Goal: Task Accomplishment & Management: Complete application form

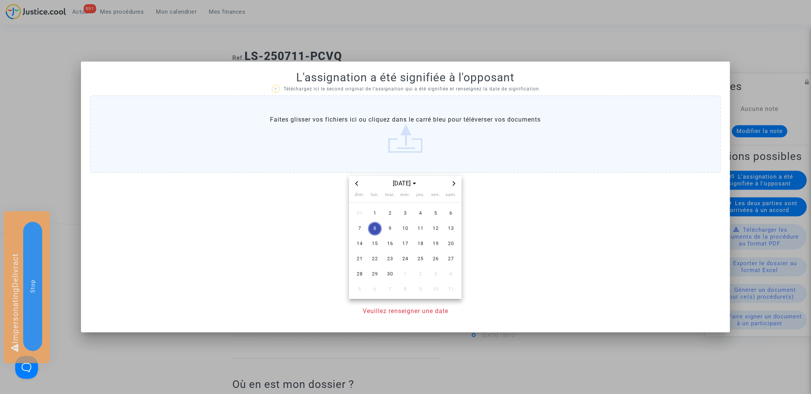
click at [359, 183] on icon "Previous month" at bounding box center [356, 183] width 5 height 5
click at [453, 184] on icon "Next month" at bounding box center [453, 183] width 5 height 5
click at [435, 260] on span "22" at bounding box center [436, 259] width 14 height 14
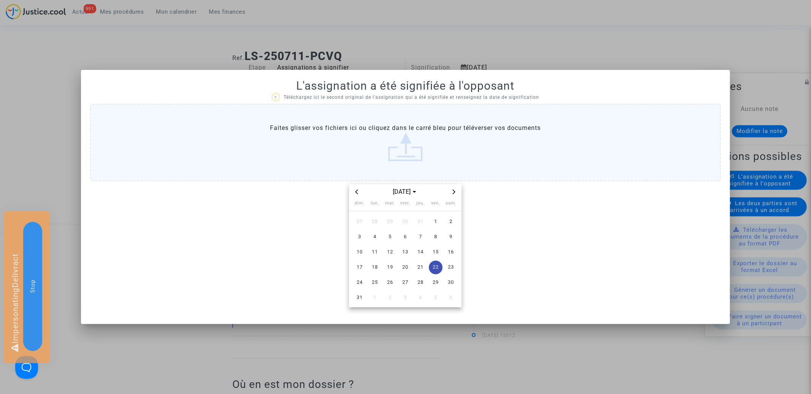
click at [443, 143] on label "Faites glisser vos fichiers ici ou cliquez dans le carré bleu pour téléverser v…" at bounding box center [405, 143] width 630 height 78
click at [0, 0] on input "Faites glisser vos fichiers ici ou cliquez dans le carré bleu pour téléverser v…" at bounding box center [0, 0] width 0 height 0
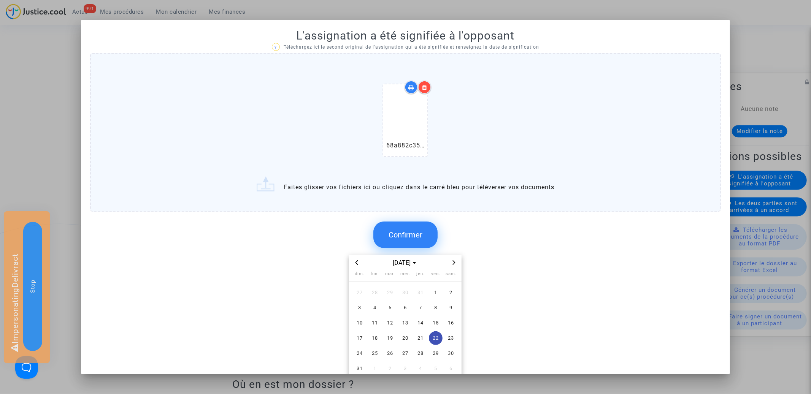
scroll to position [19, 0]
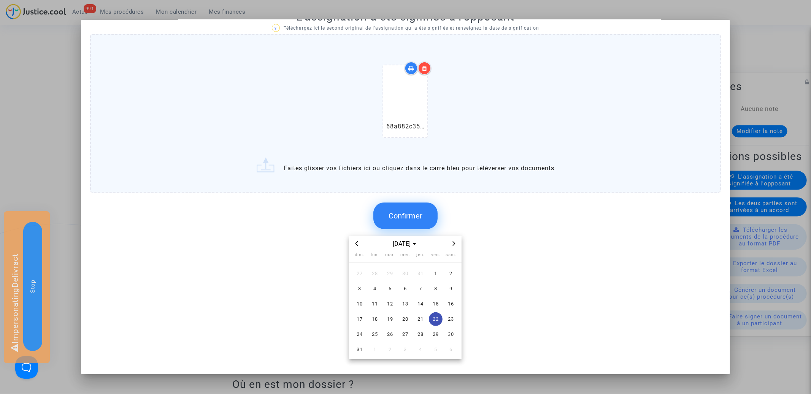
click at [416, 205] on button "Confirmer" at bounding box center [405, 216] width 64 height 27
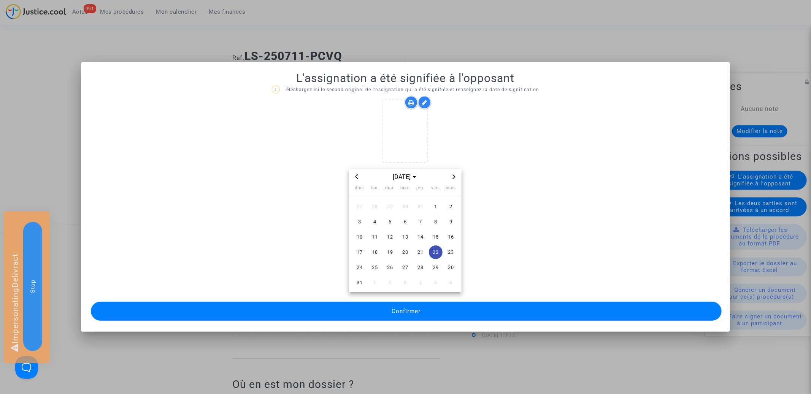
click at [407, 313] on span "Confirmer" at bounding box center [405, 311] width 29 height 7
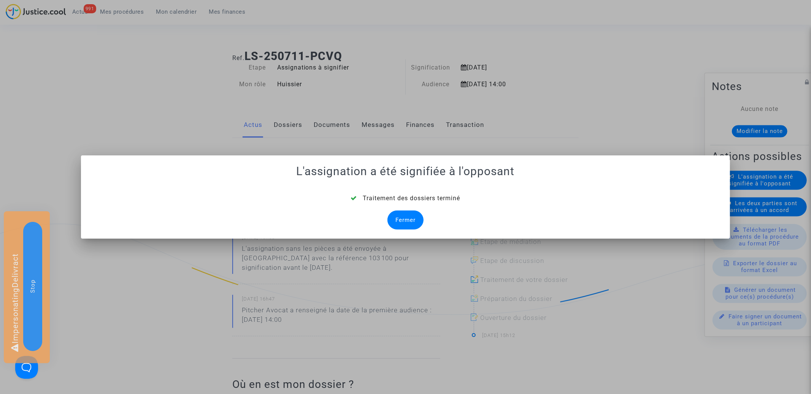
click at [401, 222] on div "Fermer" at bounding box center [405, 220] width 36 height 19
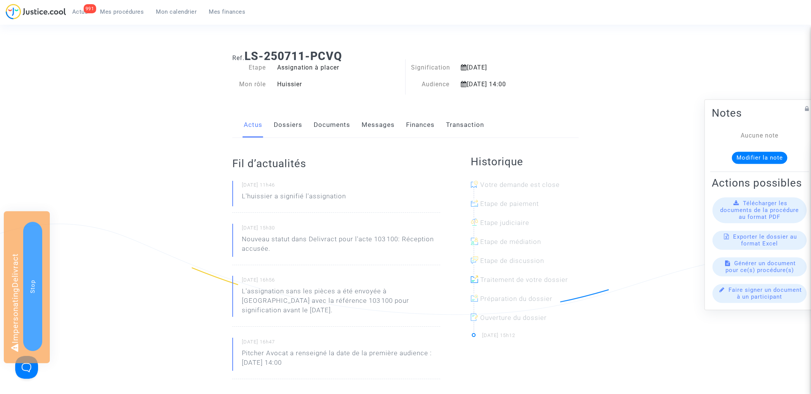
click at [424, 125] on link "Finances" at bounding box center [420, 124] width 29 height 25
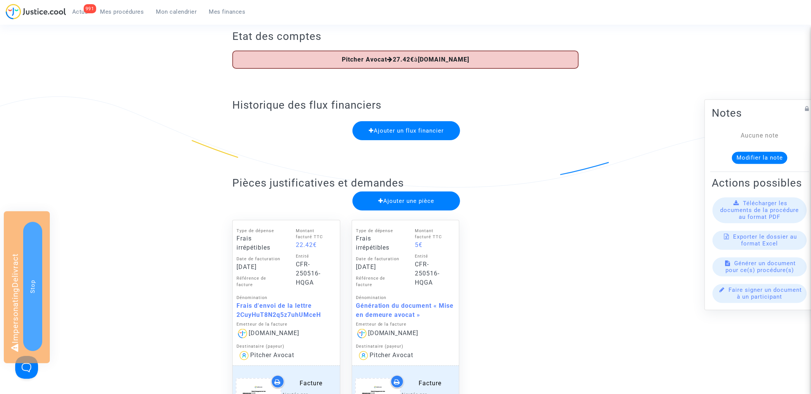
scroll to position [195, 0]
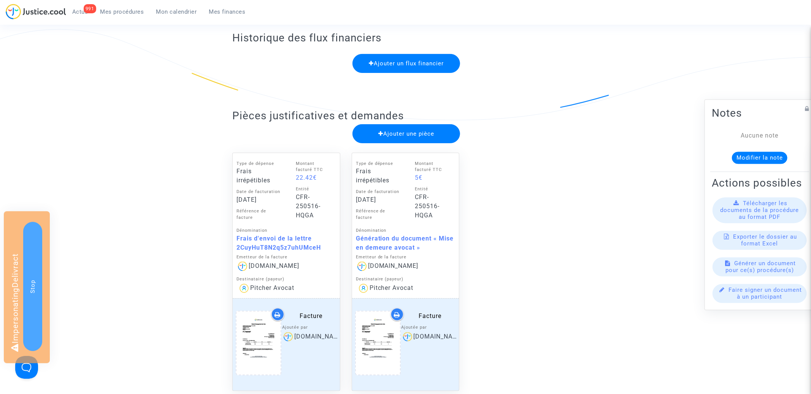
click at [412, 136] on span "Ajouter une pièce" at bounding box center [406, 133] width 56 height 7
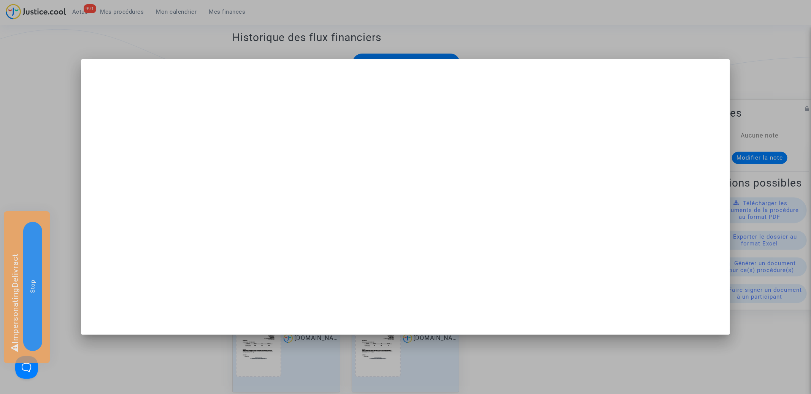
scroll to position [0, 0]
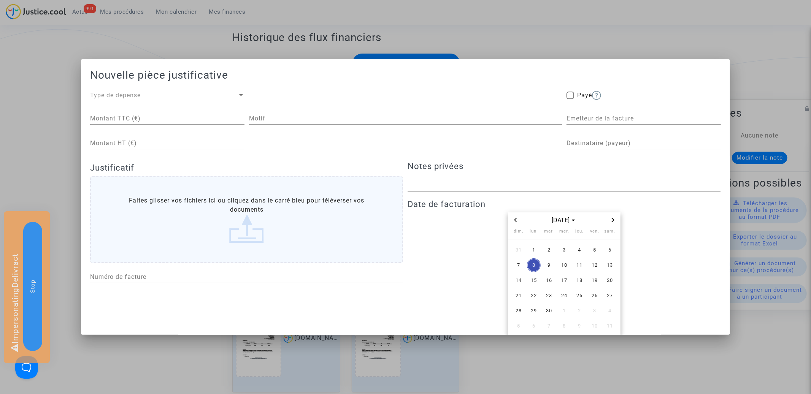
click at [143, 96] on div "Type de dépense" at bounding box center [163, 95] width 147 height 9
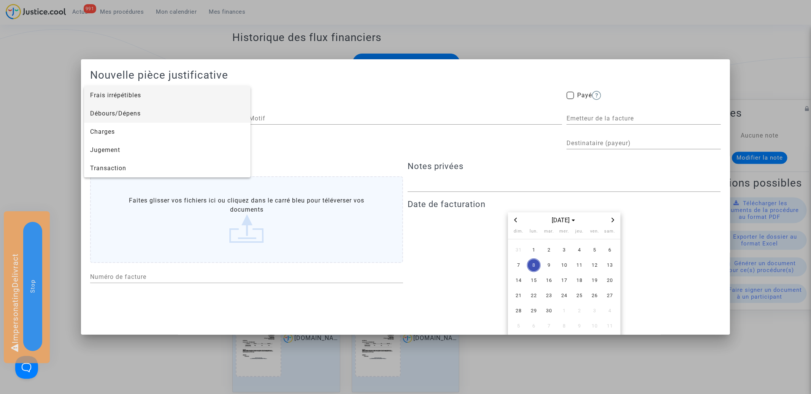
click at [124, 113] on span "Débours/Dépens" at bounding box center [167, 114] width 154 height 18
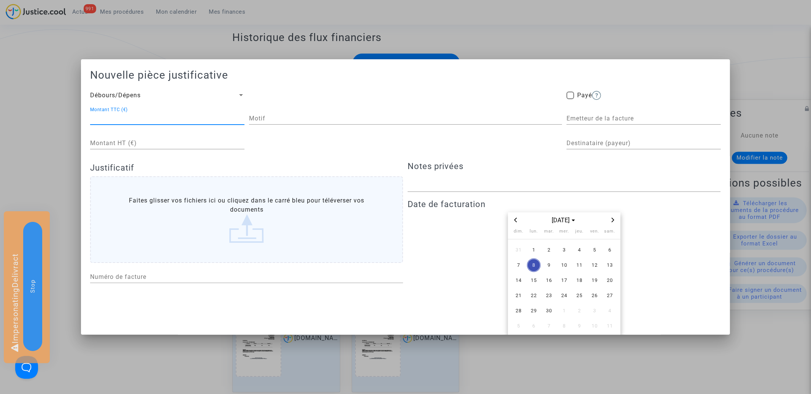
click at [154, 117] on input "Montant TTC (€)" at bounding box center [167, 118] width 154 height 7
type input "91.97"
click at [295, 124] on div "Motif" at bounding box center [405, 116] width 313 height 17
click at [348, 119] on input "Frais de signification" at bounding box center [405, 118] width 313 height 7
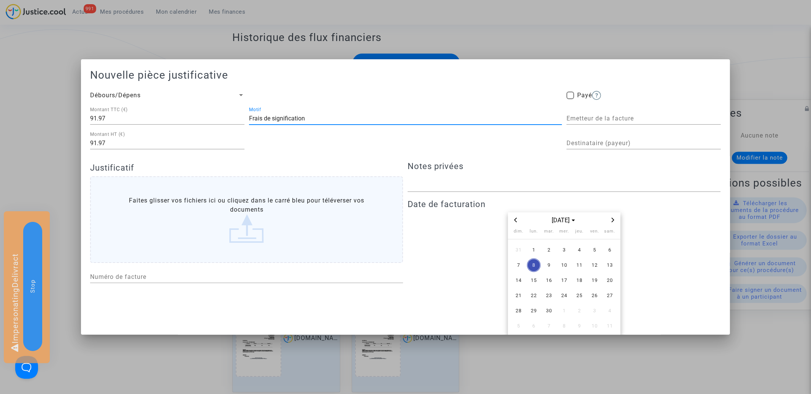
paste input "A103100"
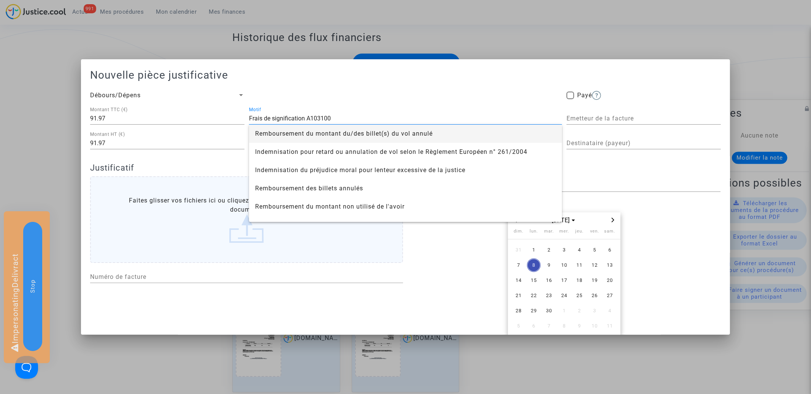
click at [310, 116] on input "Frais de signification A103100" at bounding box center [405, 118] width 313 height 7
type input "Frais de signification 103100"
click at [626, 122] on input "Emetteur de la facture" at bounding box center [643, 118] width 154 height 7
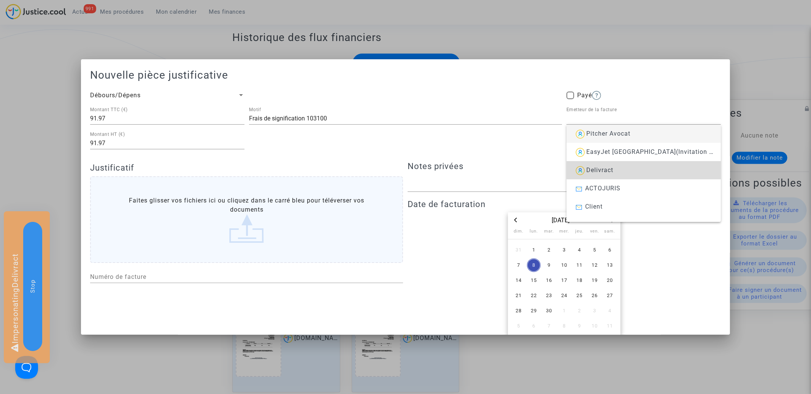
click at [590, 167] on span "Delivract" at bounding box center [599, 169] width 27 height 7
type input "Delivract"
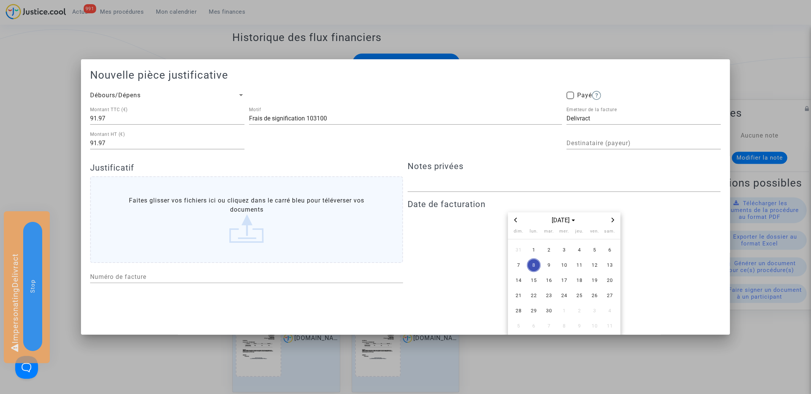
click at [607, 139] on div "Destinataire (payeur)" at bounding box center [643, 140] width 154 height 17
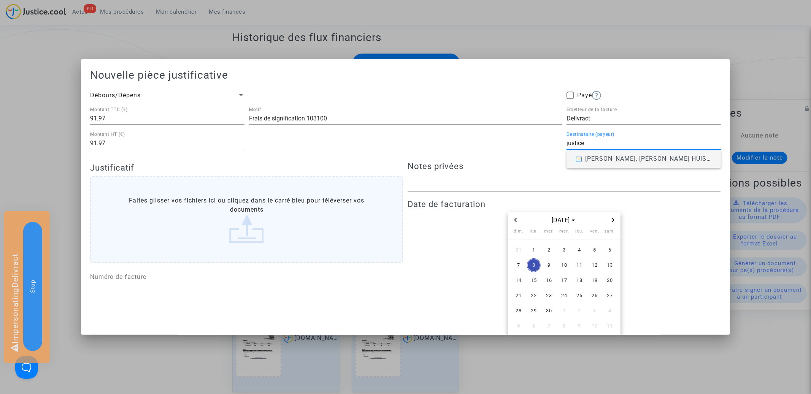
click at [598, 140] on input "justice" at bounding box center [643, 143] width 154 height 7
click at [589, 158] on span "Europe Médiation" at bounding box center [611, 158] width 53 height 7
type input "Europe Médiation"
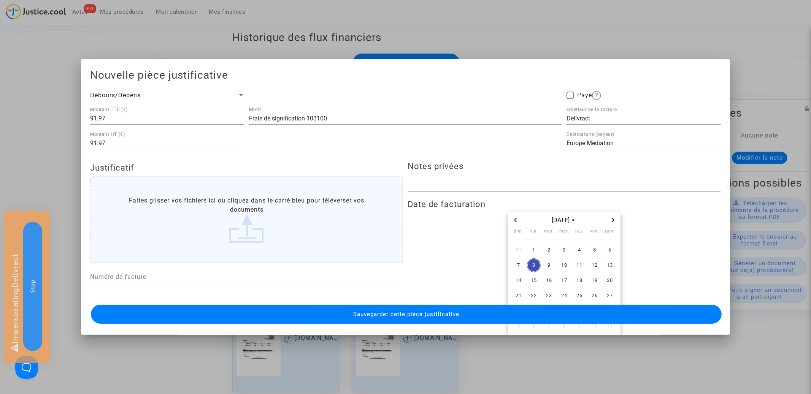
scroll to position [32, 0]
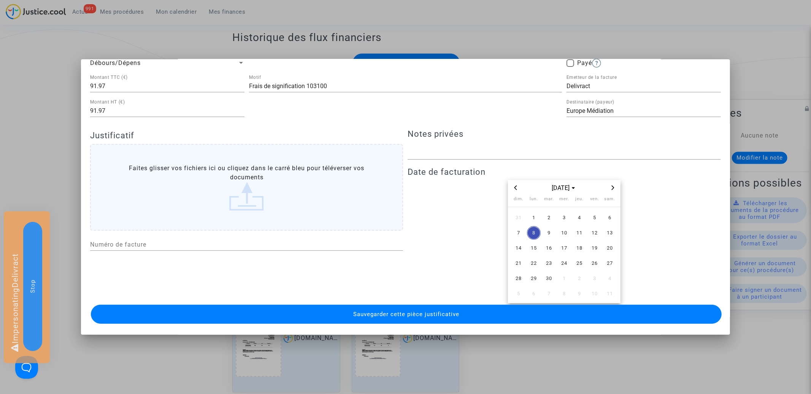
click at [236, 174] on label "Faites glisser vos fichiers ici ou cliquez dans le carré bleu pour téléverser v…" at bounding box center [246, 187] width 313 height 87
click at [0, 0] on input "Faites glisser vos fichiers ici ou cliquez dans le carré bleu pour téléverser v…" at bounding box center [0, 0] width 0 height 0
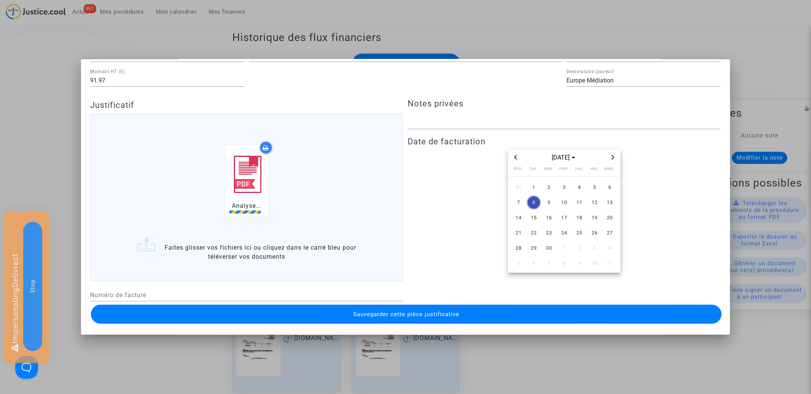
scroll to position [67, 0]
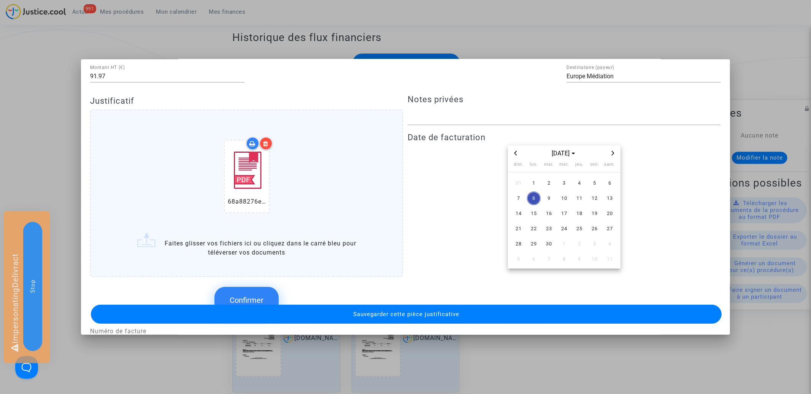
click at [517, 155] on icon "Previous month" at bounding box center [515, 153] width 5 height 5
click at [594, 230] on span "22" at bounding box center [595, 229] width 14 height 14
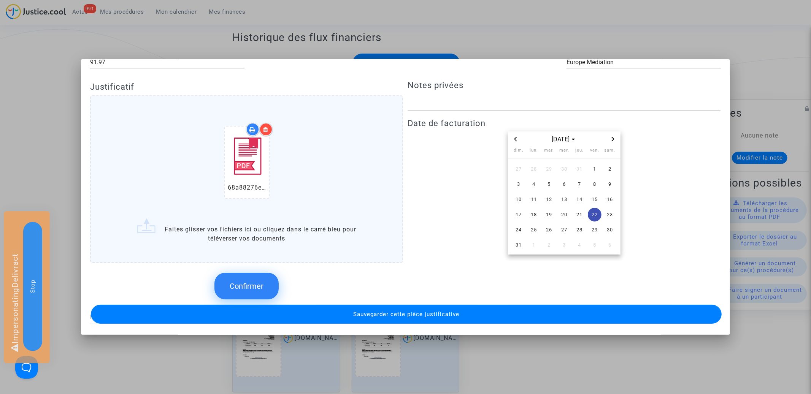
scroll to position [85, 0]
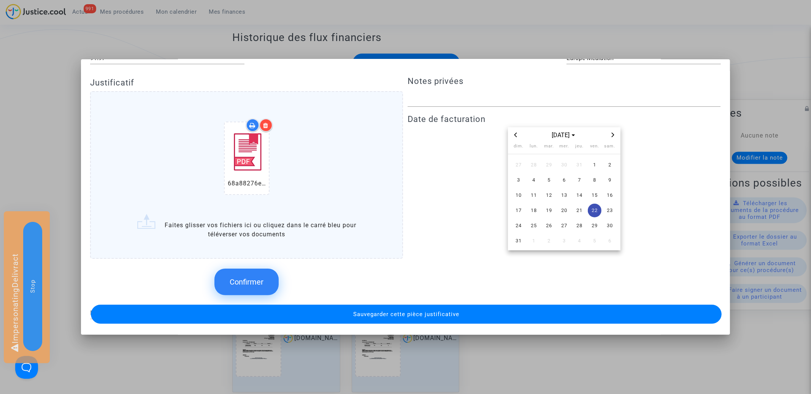
click at [255, 279] on span "Confirmer" at bounding box center [247, 281] width 34 height 9
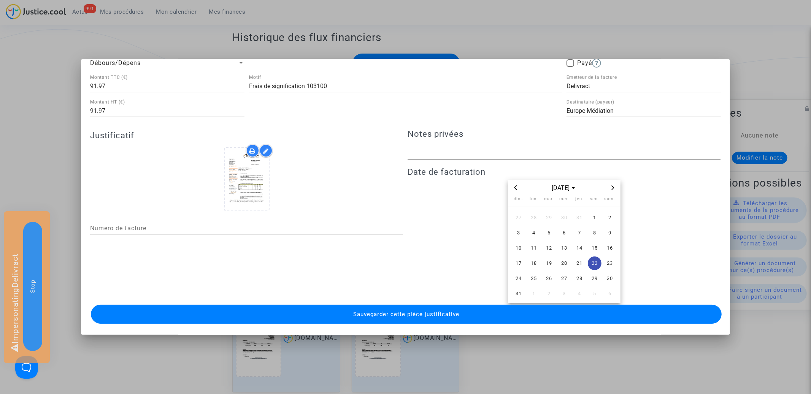
scroll to position [0, 0]
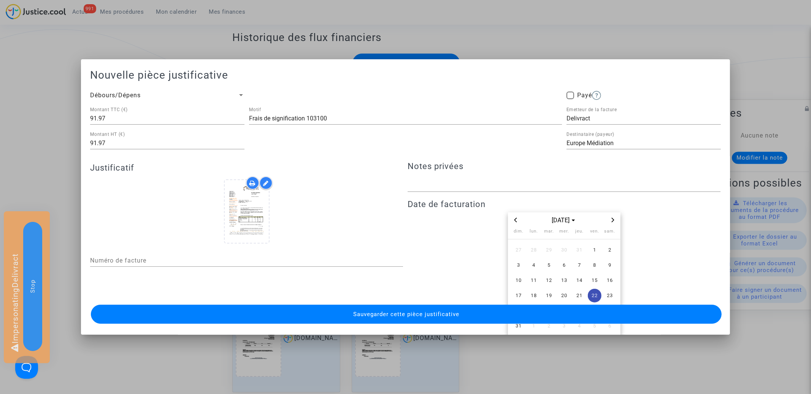
click at [358, 314] on span "Sauvegarder cette pièce justificative" at bounding box center [406, 314] width 106 height 7
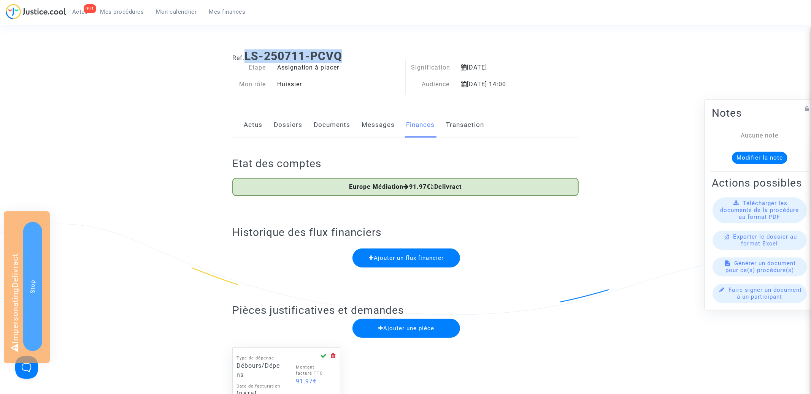
drag, startPoint x: 248, startPoint y: 55, endPoint x: 382, endPoint y: 55, distance: 134.5
click at [382, 55] on h1 "Ref. LS-250711-PCVQ" at bounding box center [405, 56] width 346 height 14
copy b "LS-250711-PCVQ"
